Goal: Download file/media

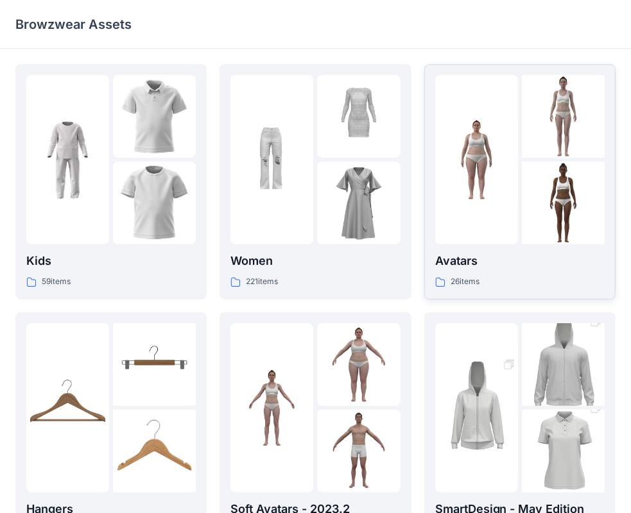
click at [500, 275] on div "26 items" at bounding box center [519, 281] width 169 height 13
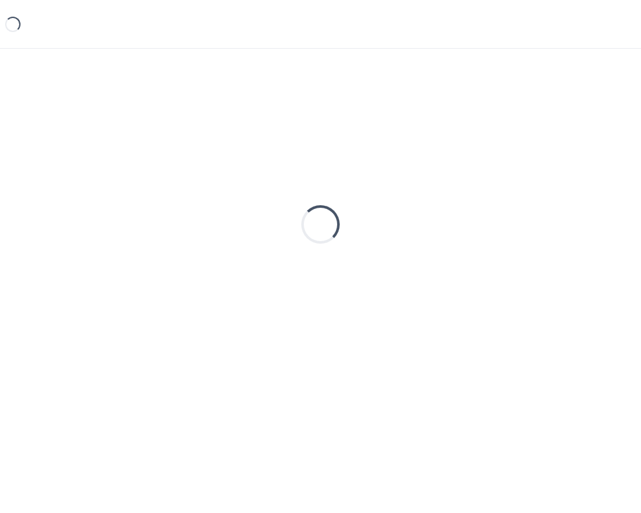
click at [500, 275] on div "Loading..." at bounding box center [320, 224] width 611 height 321
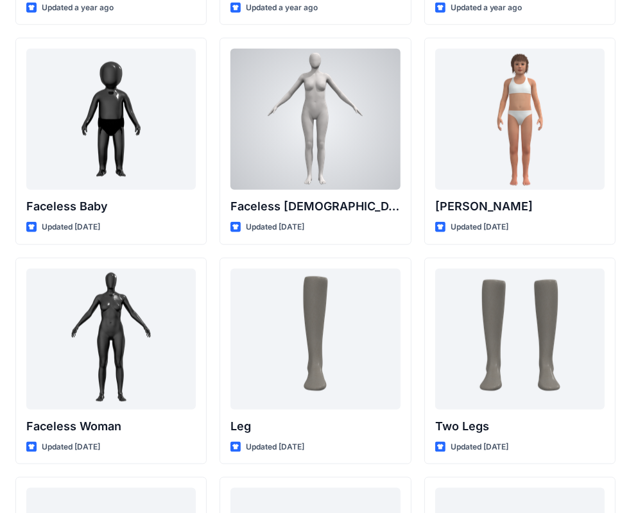
scroll to position [1119, 0]
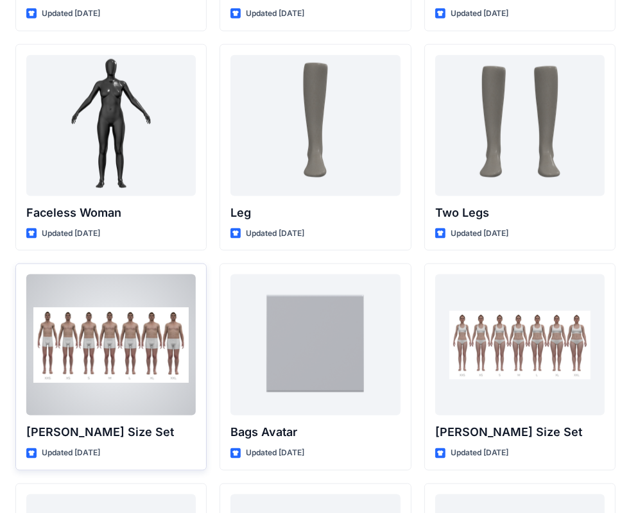
click at [113, 382] on div at bounding box center [110, 345] width 169 height 141
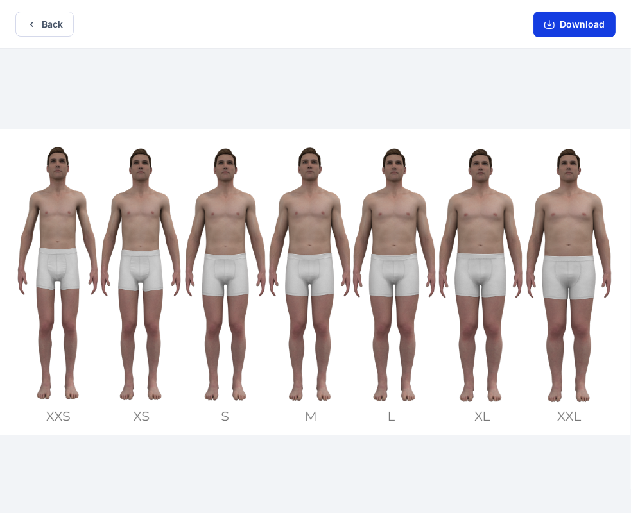
click at [554, 24] on icon "button" at bounding box center [549, 24] width 10 height 10
click at [559, 21] on button "Download" at bounding box center [574, 25] width 82 height 26
